Goal: Information Seeking & Learning: Learn about a topic

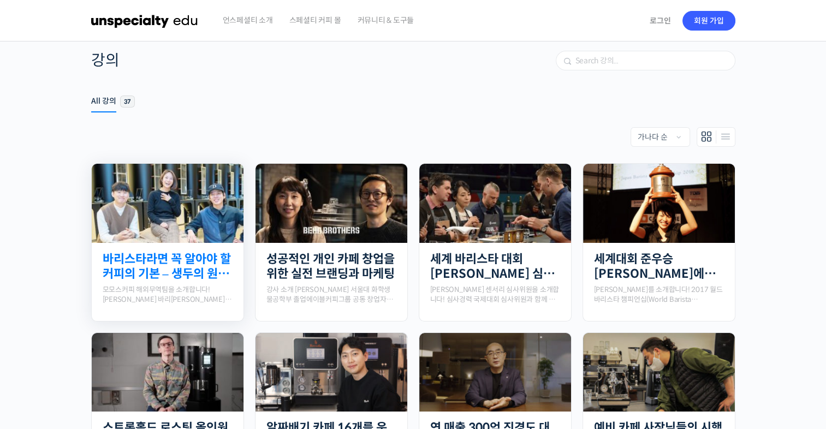
click at [211, 270] on link "바리스타라면 꼭 알아야 할 커피의 기본 – 생두의 원산지별 특징부터 구입, 품질 관리까지" at bounding box center [168, 267] width 130 height 30
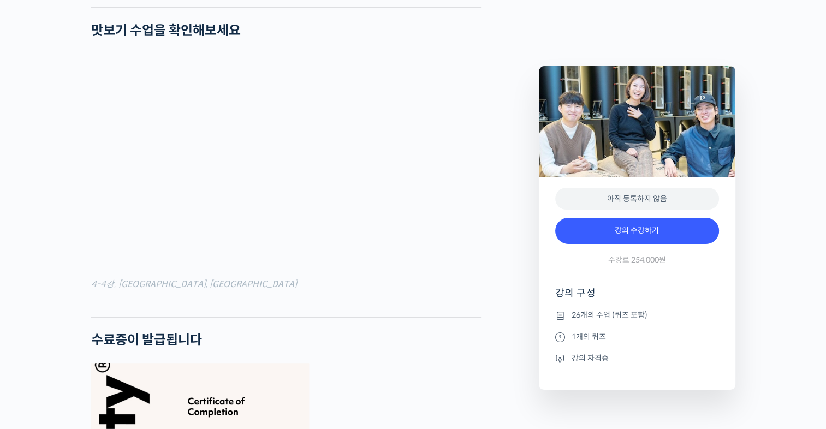
scroll to position [3914, 0]
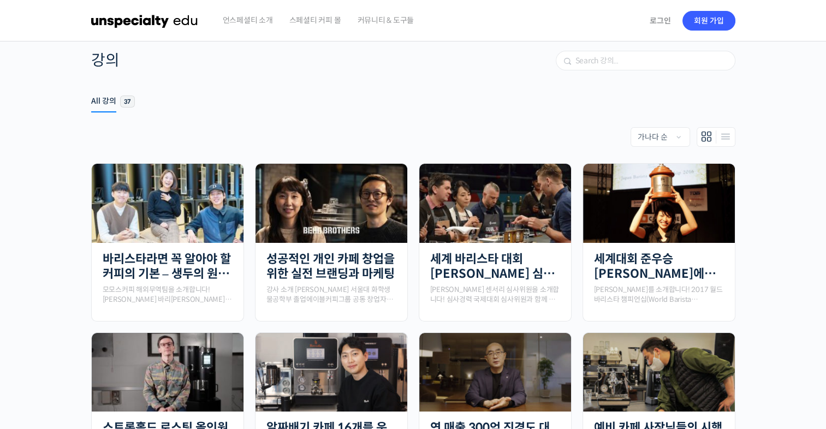
scroll to position [429, 0]
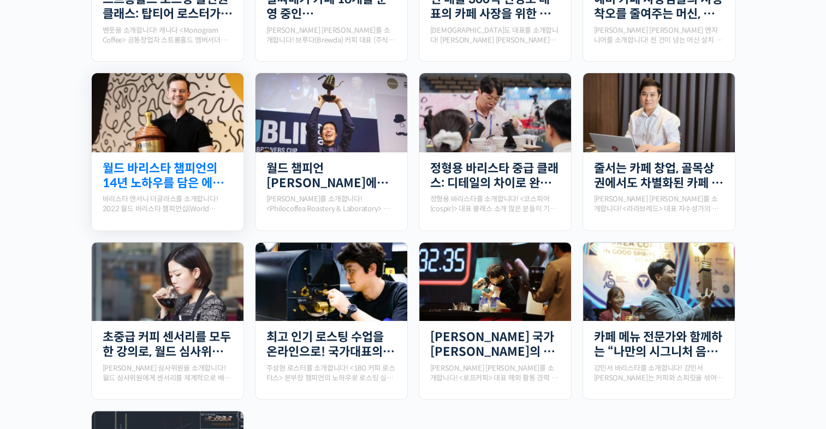
click at [159, 174] on link "월드 바리스타 챔피언의 14년 노하우를 담은 에스프레소 클래스" at bounding box center [168, 176] width 130 height 30
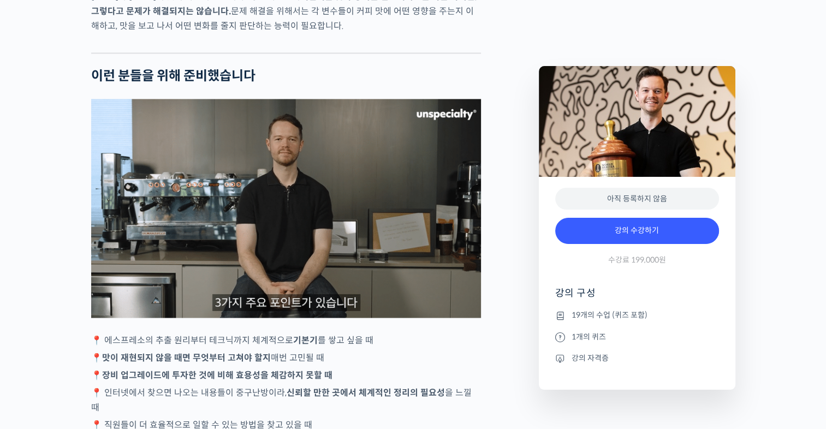
scroll to position [2070, 0]
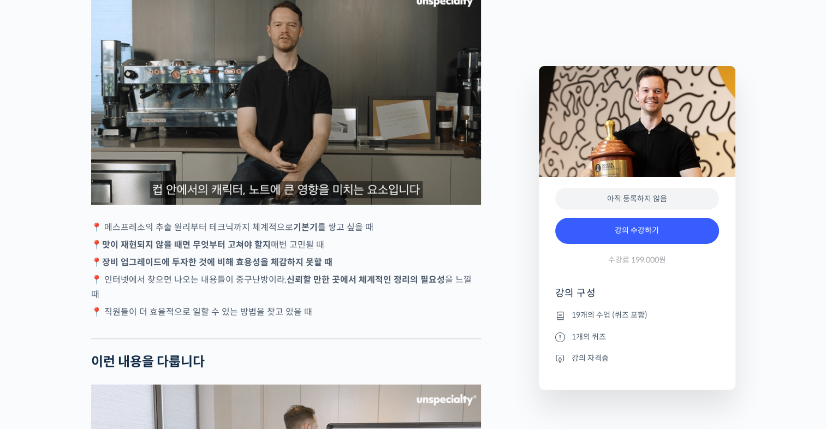
click at [294, 137] on img at bounding box center [286, 95] width 390 height 219
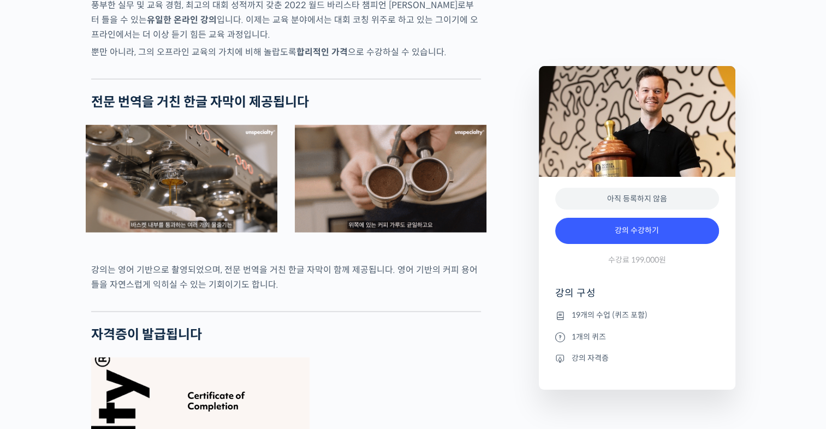
scroll to position [3138, 0]
